Goal: Information Seeking & Learning: Compare options

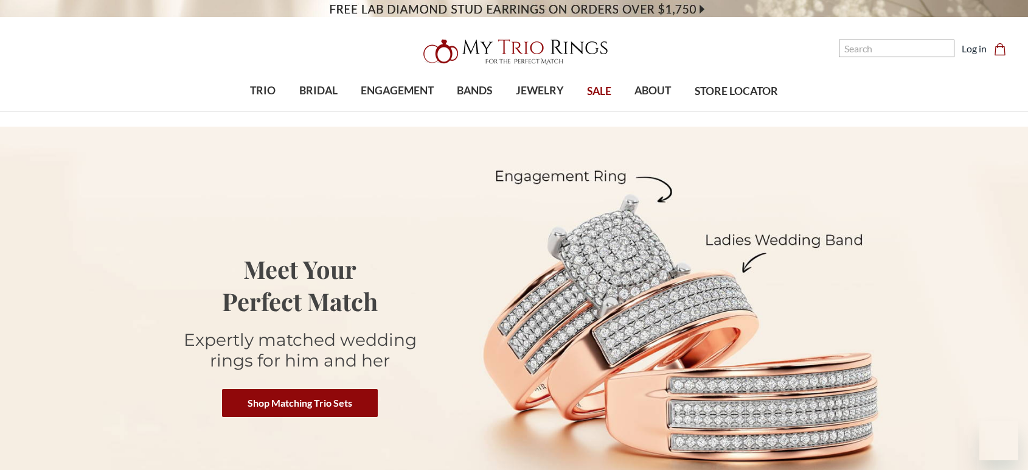
click at [484, 48] on img at bounding box center [514, 51] width 195 height 39
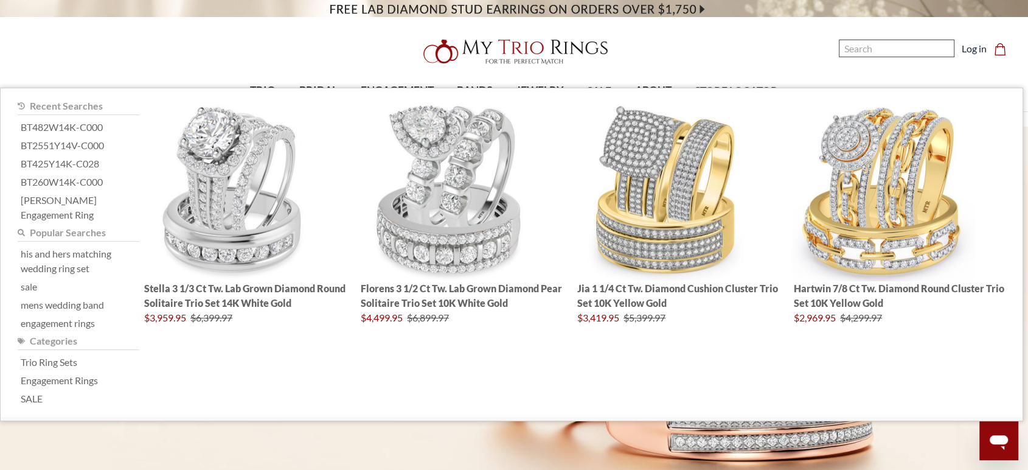
click at [890, 57] on input "Search" at bounding box center [897, 49] width 116 height 18
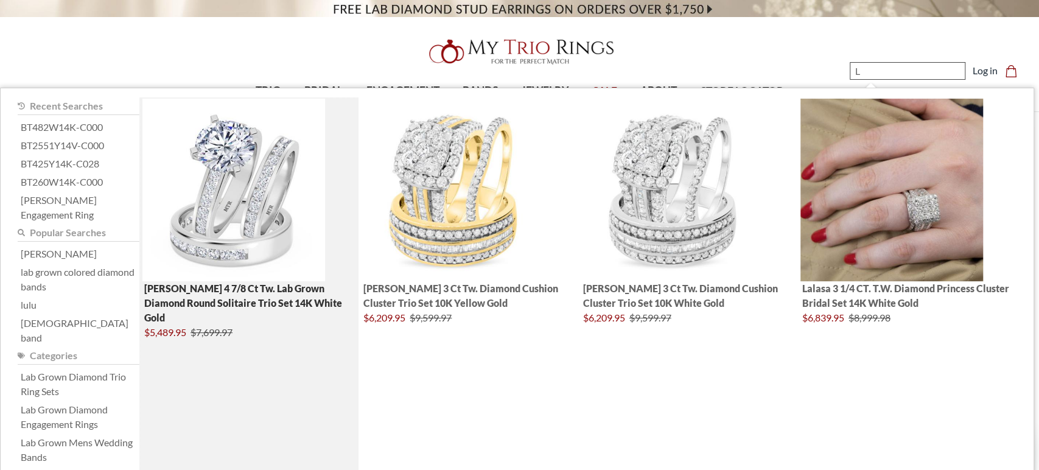
type input "L"
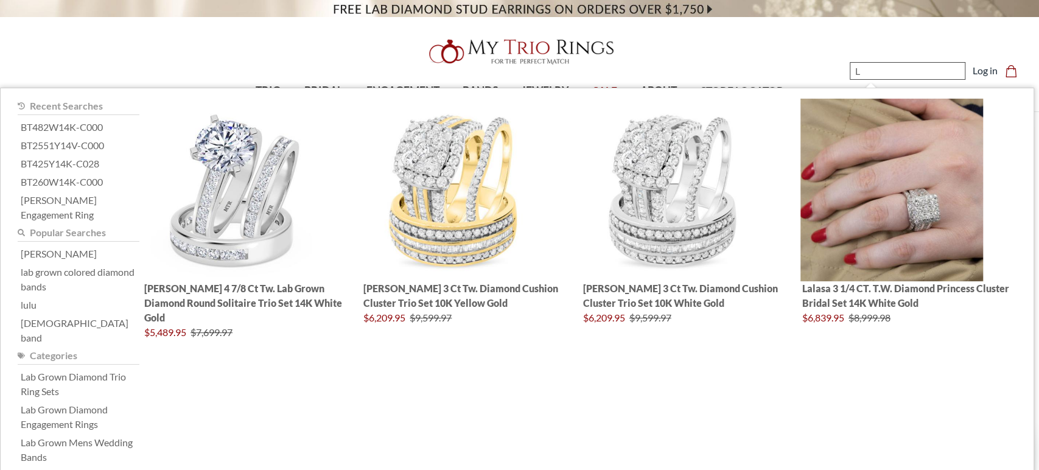
click at [892, 69] on input "L" at bounding box center [907, 71] width 116 height 18
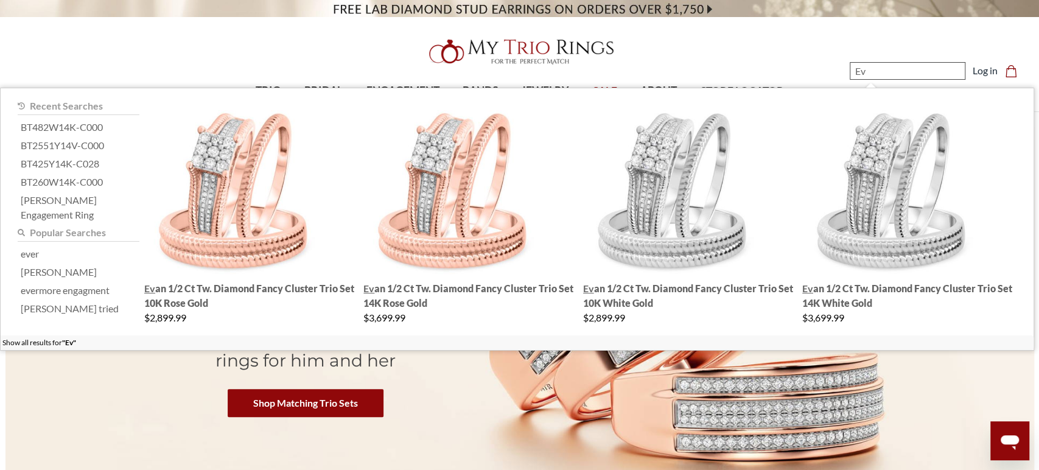
type input "E"
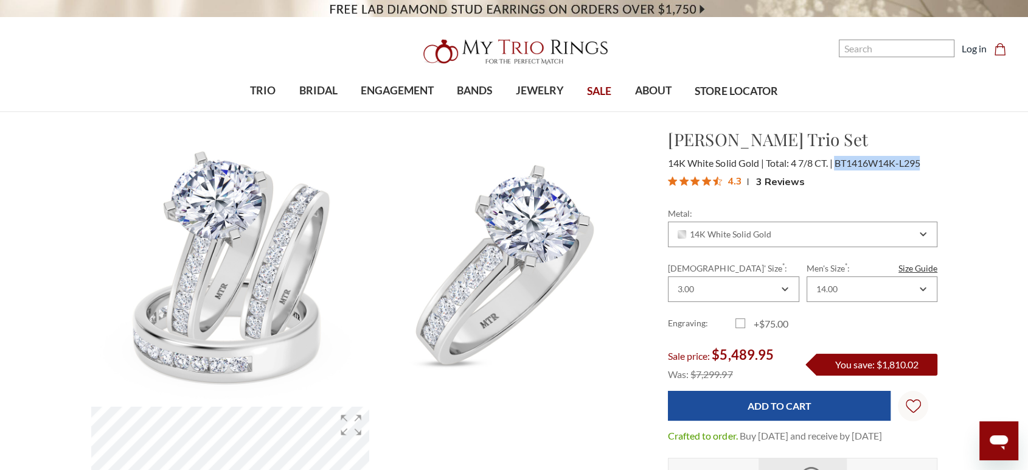
drag, startPoint x: 837, startPoint y: 162, endPoint x: 925, endPoint y: 165, distance: 88.3
click at [925, 165] on div "14K White Solid Gold Total: 4 7/8 CT. BT1416W14K-L295" at bounding box center [803, 163] width 270 height 15
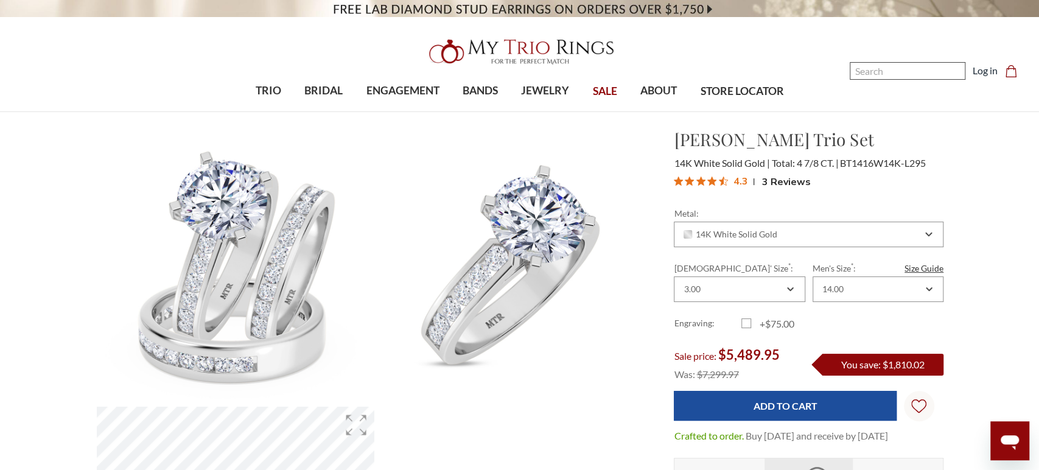
click at [869, 69] on input "Search" at bounding box center [907, 71] width 116 height 18
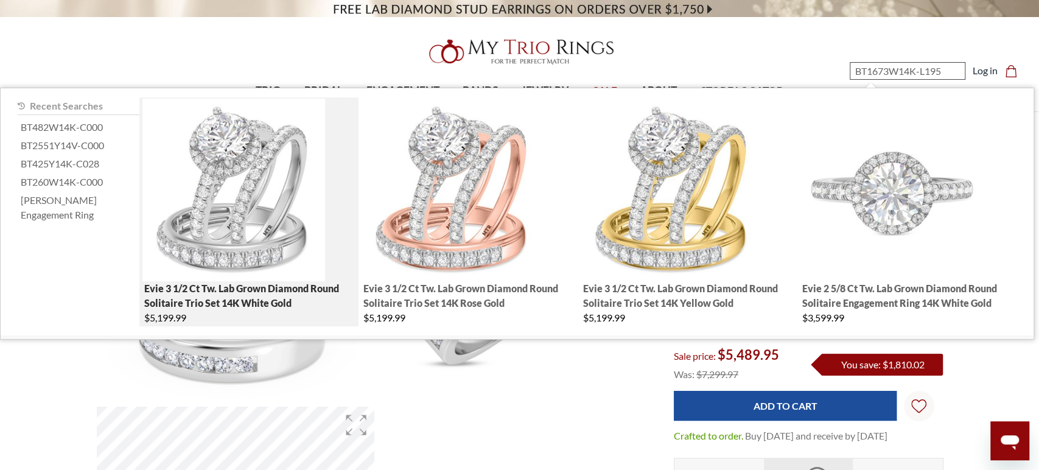
type input "BT1673W14K-L195"
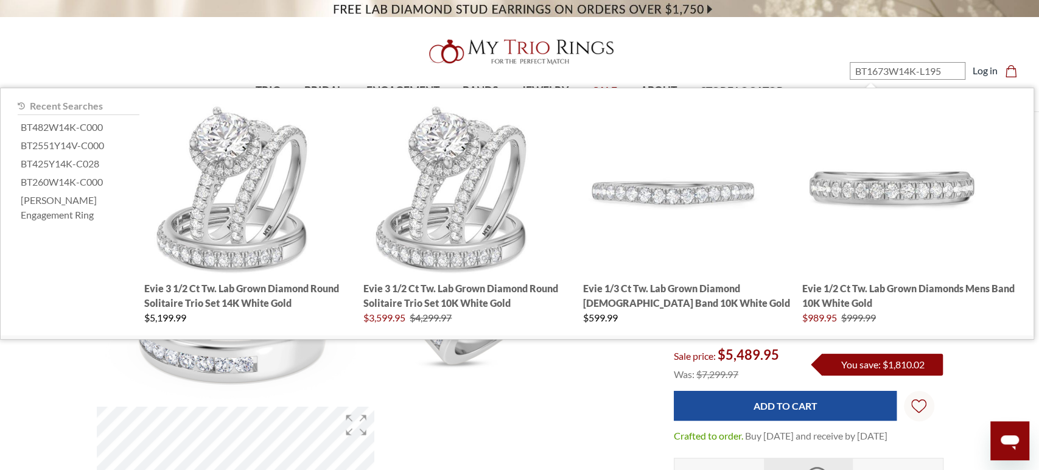
click at [879, 26] on nav "Search BT1673W14K-L195 Search Search Log in Cart Cart 0" at bounding box center [923, 56] width 218 height 112
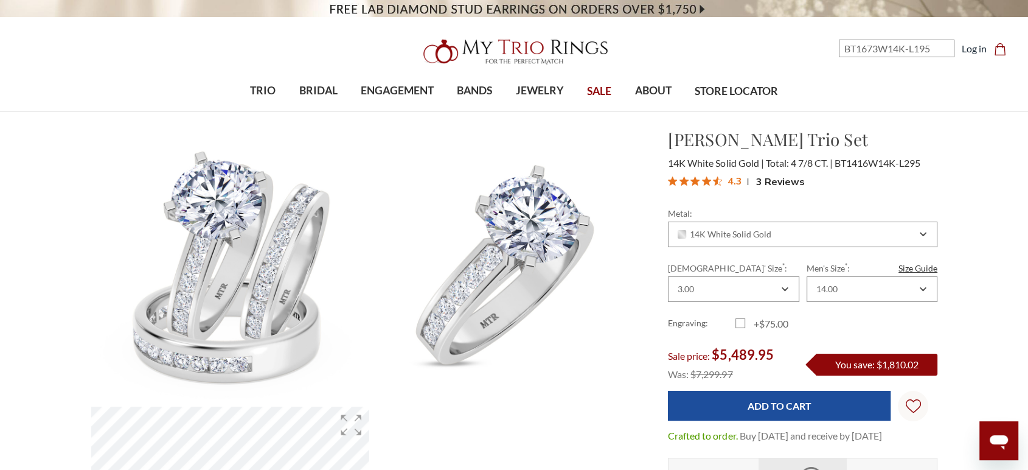
drag, startPoint x: 862, startPoint y: 163, endPoint x: 930, endPoint y: 172, distance: 68.7
click at [930, 172] on div "Lesha Trio Set $5,489.95 14K White Solid Gold Total: 4 7/8 CT. BT1416W14K-L295 …" at bounding box center [803, 160] width 270 height 66
click at [882, 188] on div "4.3 3 Reviews" at bounding box center [803, 181] width 270 height 18
click at [770, 234] on div "14K White Solid Gold" at bounding box center [796, 234] width 240 height 10
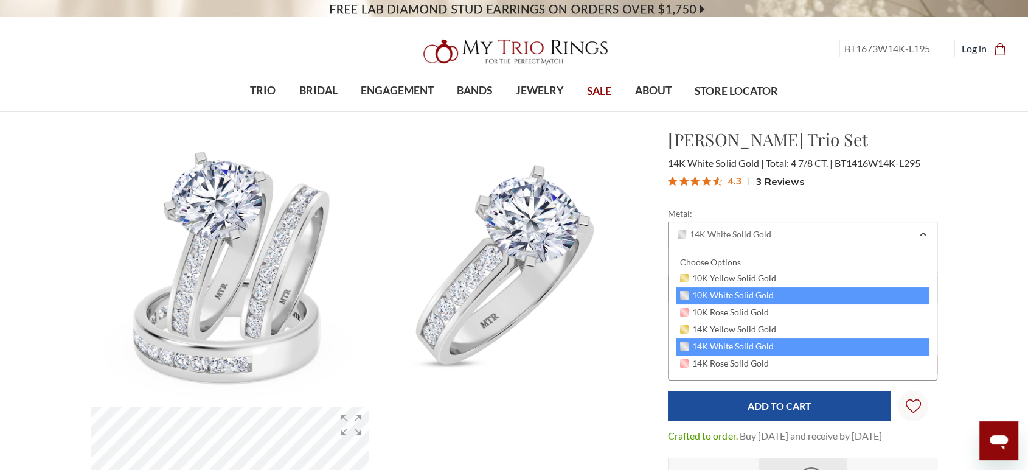
click at [755, 290] on span "10K White Solid Gold" at bounding box center [727, 295] width 94 height 10
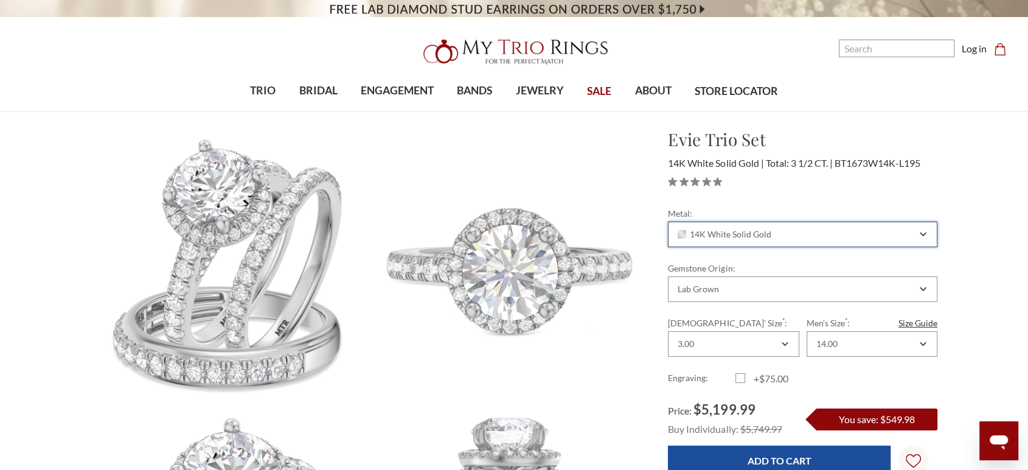
click at [778, 238] on div "14K White Solid Gold" at bounding box center [796, 234] width 240 height 10
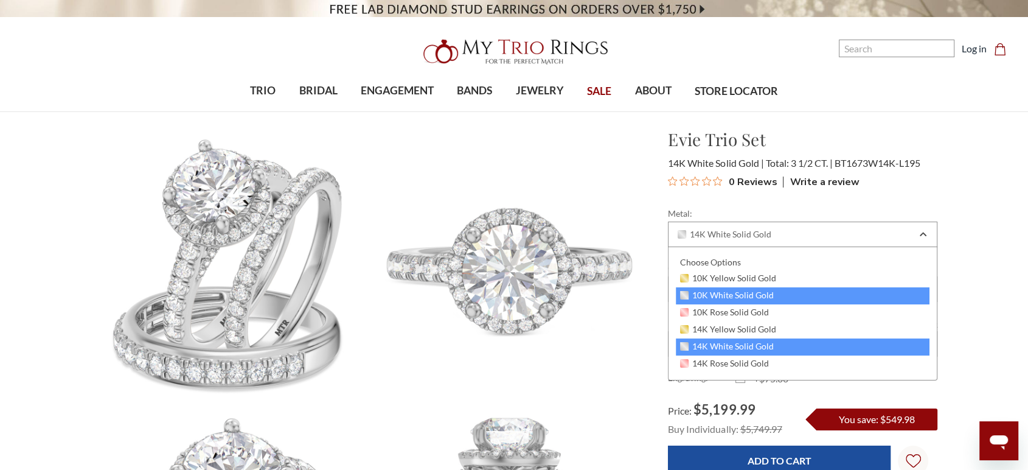
click at [744, 298] on span "10K White Solid Gold" at bounding box center [727, 295] width 94 height 10
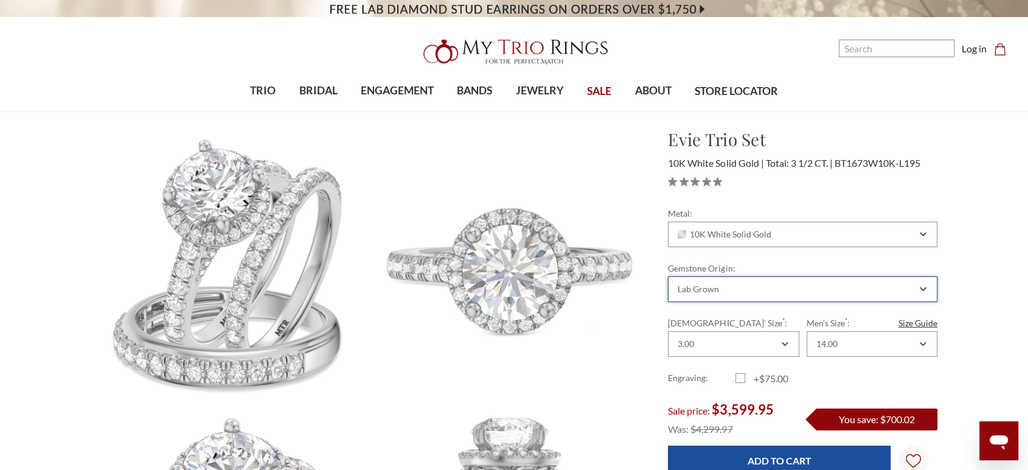
click at [744, 293] on div "Lab Grown" at bounding box center [796, 289] width 240 height 10
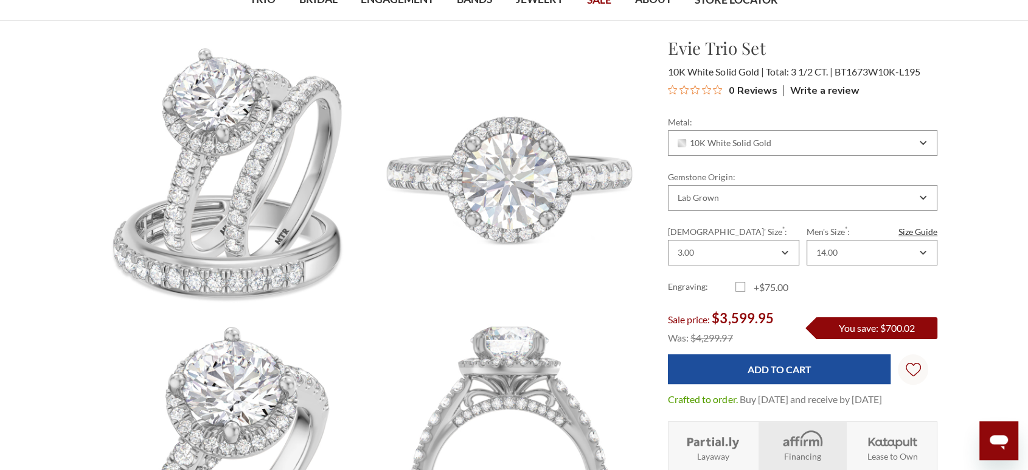
scroll to position [68, 0]
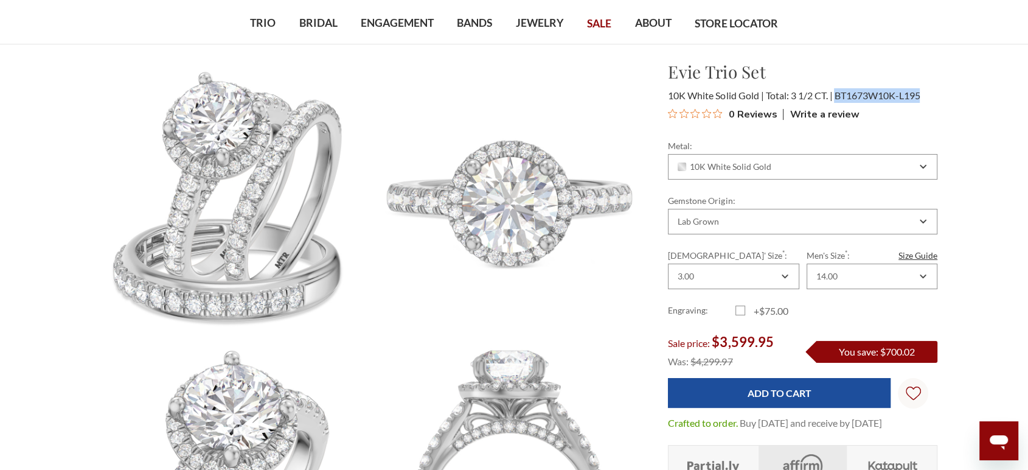
drag, startPoint x: 837, startPoint y: 94, endPoint x: 949, endPoint y: 92, distance: 112.0
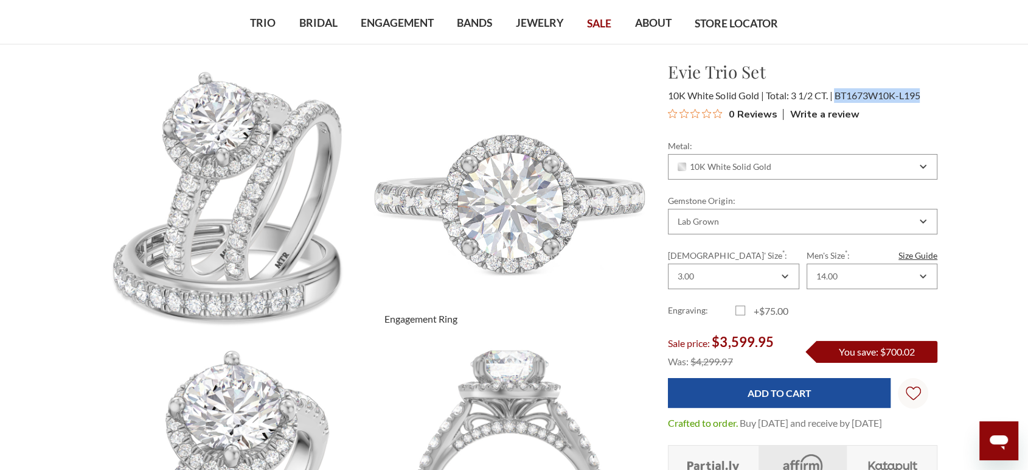
copy span "BT1673W10K-L195"
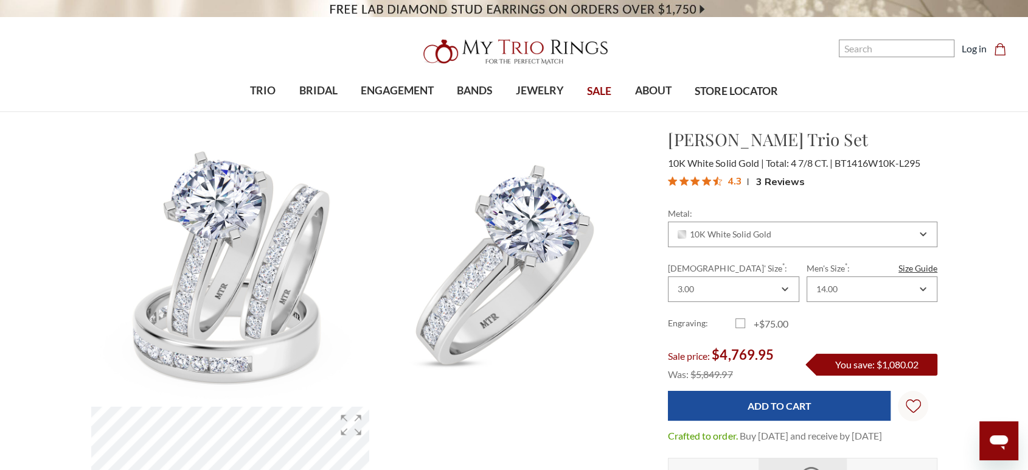
drag, startPoint x: 837, startPoint y: 163, endPoint x: 943, endPoint y: 164, distance: 106.5
click at [943, 164] on div "[PERSON_NAME] Trio Set $4,769.95 10K White Solid Gold Total: 4 7/8 CT. BT1416W1…" at bounding box center [802, 160] width 289 height 66
copy span "BT1416W10K-L295"
